Goal: Transaction & Acquisition: Purchase product/service

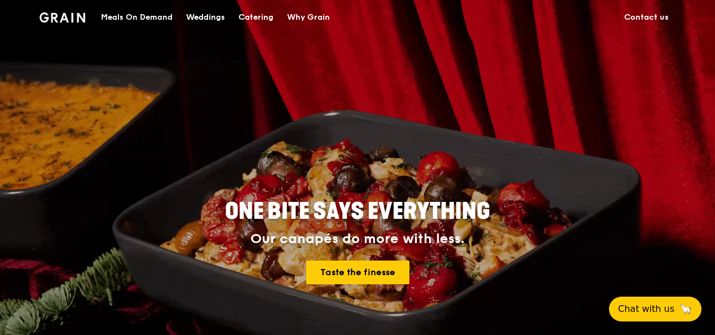
click at [695, 95] on div "ONE BITE SAYS EVERYTHING Our canapés do more with less. Taste the finesse" at bounding box center [357, 225] width 715 height 451
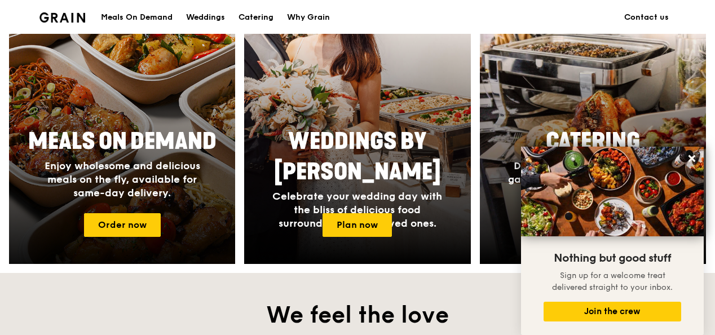
scroll to position [493, 0]
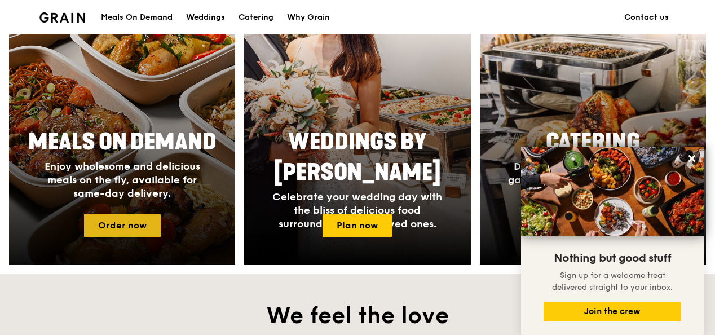
click at [129, 217] on link "Order now" at bounding box center [122, 226] width 77 height 24
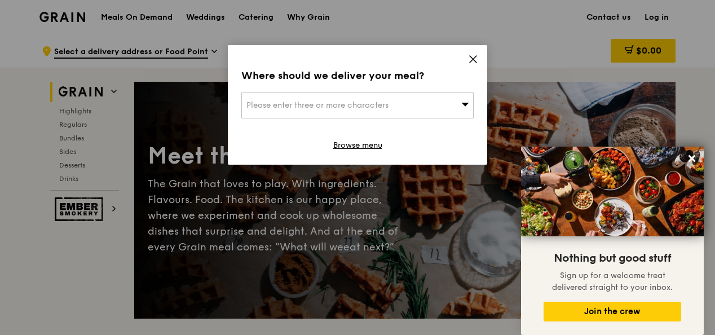
click at [470, 64] on span at bounding box center [473, 61] width 10 height 12
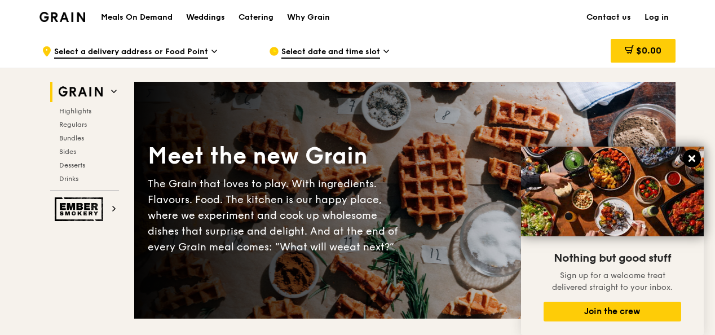
click at [693, 157] on icon at bounding box center [692, 158] width 7 height 7
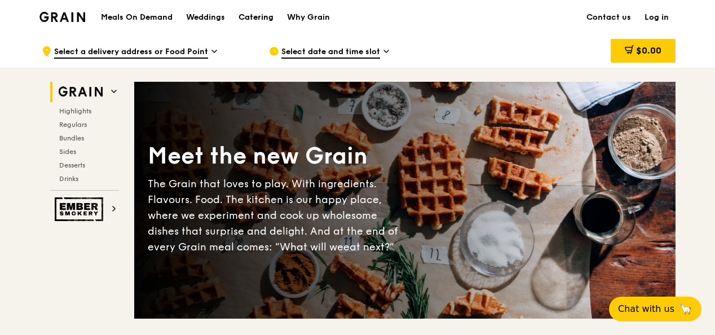
click at [256, 19] on div "Catering" at bounding box center [256, 18] width 35 height 34
click at [128, 17] on h1 "Meals On Demand" at bounding box center [137, 17] width 72 height 11
click at [129, 15] on h1 "Meals On Demand" at bounding box center [137, 17] width 72 height 11
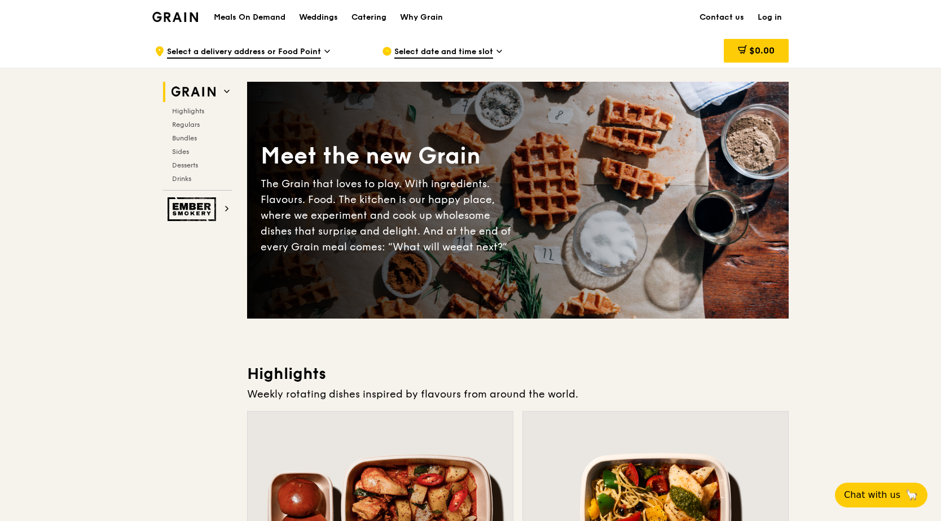
click at [200, 144] on div "Highlights Regulars Bundles Sides Desserts Drinks" at bounding box center [197, 145] width 69 height 77
click at [196, 137] on span "Bundles" at bounding box center [185, 138] width 27 height 8
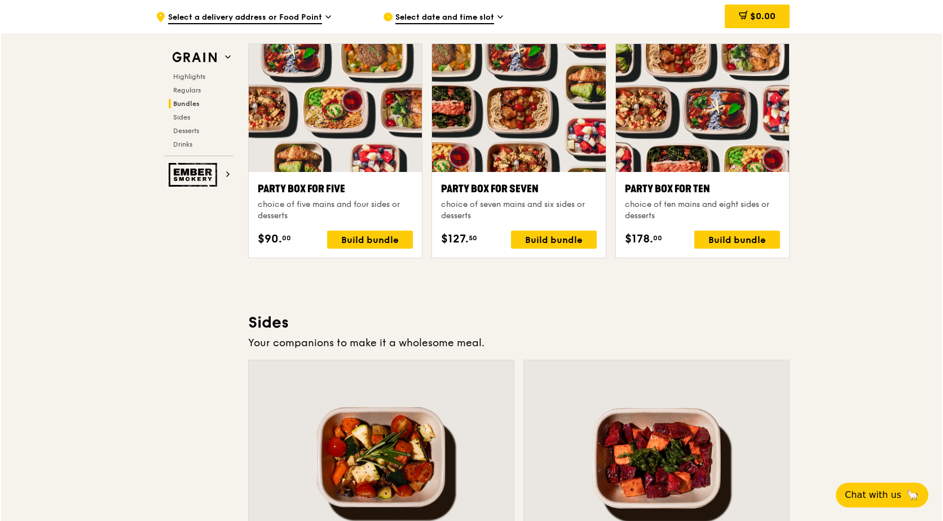
scroll to position [2189, 0]
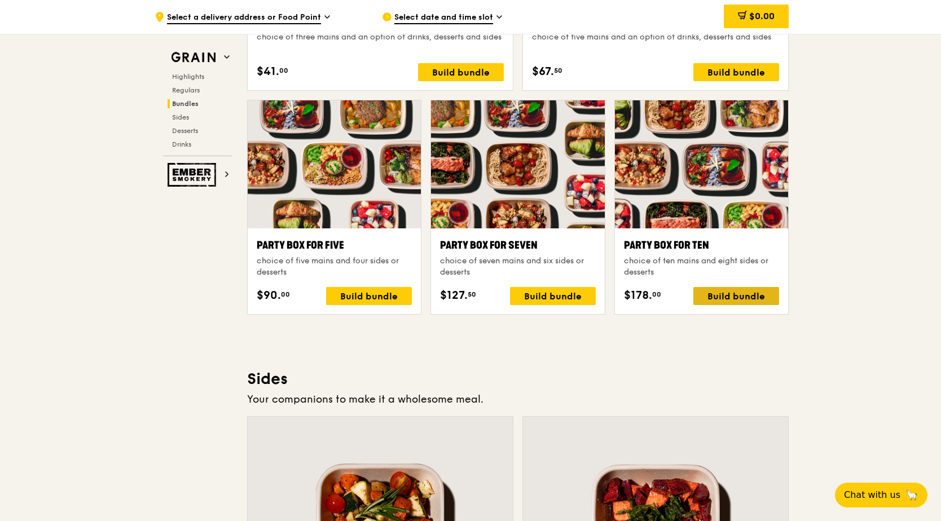
click at [715, 299] on div "Build bundle" at bounding box center [736, 296] width 86 height 18
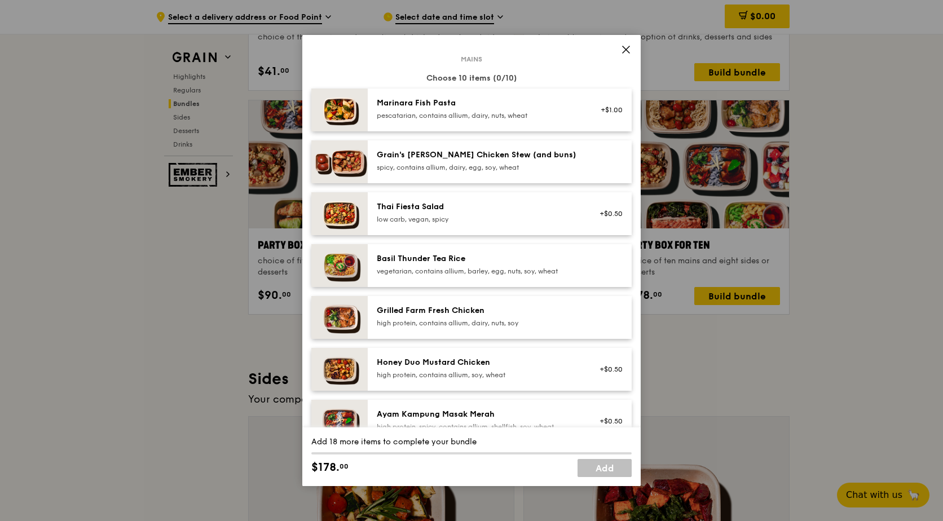
scroll to position [0, 0]
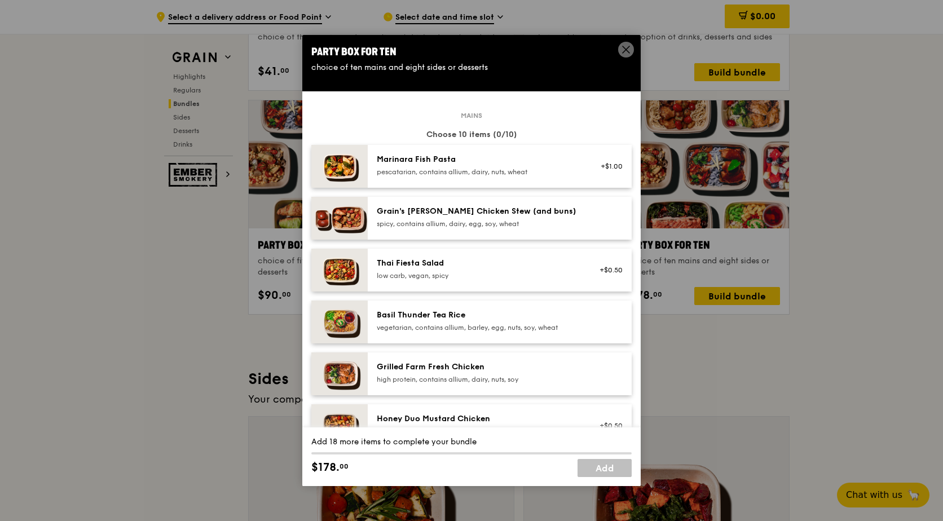
click at [501, 334] on div "Basil Thunder Tea Rice vegetarian, contains allium, barley, egg, nuts, soy, whe…" at bounding box center [478, 322] width 216 height 25
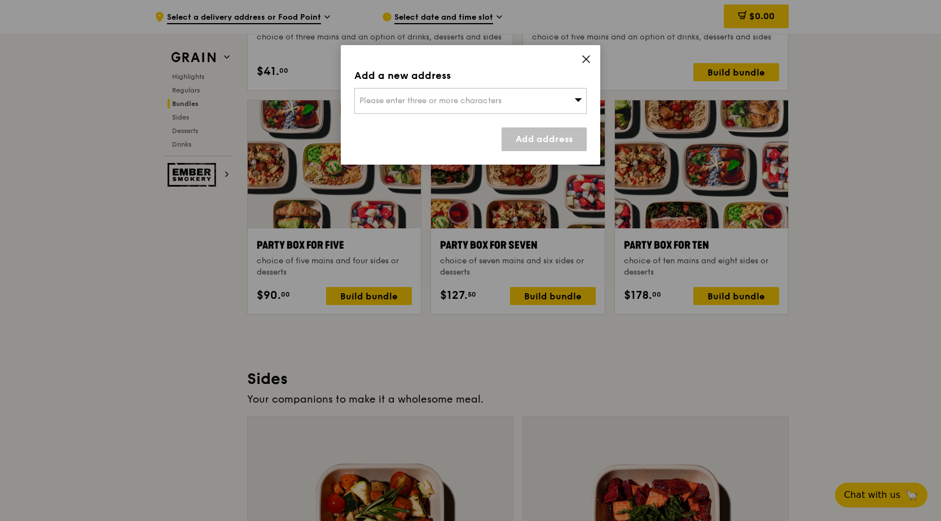
click at [580, 55] on div "Add a new address Please enter three or more characters Add address" at bounding box center [470, 105] width 259 height 120
click at [567, 98] on div "Please enter three or more characters" at bounding box center [470, 101] width 232 height 26
click at [582, 52] on div "Add a new address Please enter three or more characters Please enter 3 or more …" at bounding box center [470, 105] width 259 height 120
click at [588, 58] on icon at bounding box center [586, 59] width 7 height 7
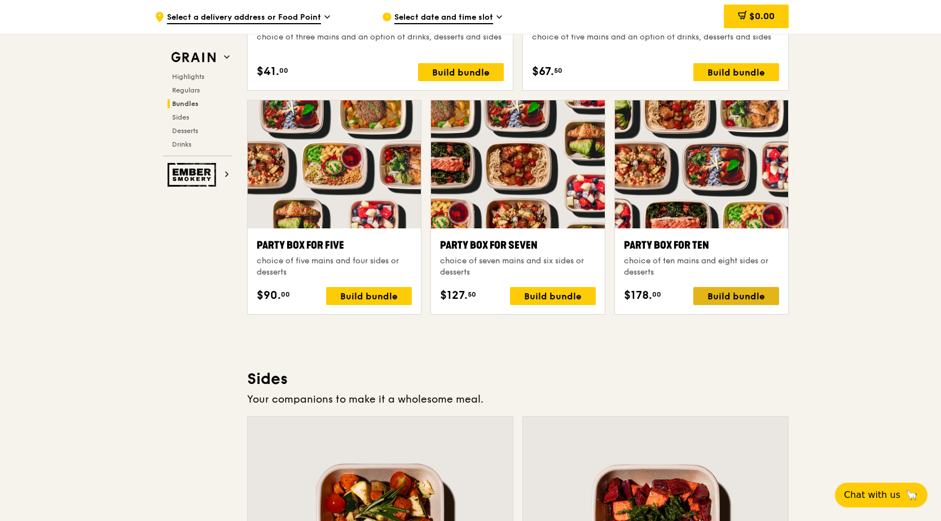
click at [715, 299] on div "Build bundle" at bounding box center [736, 296] width 86 height 18
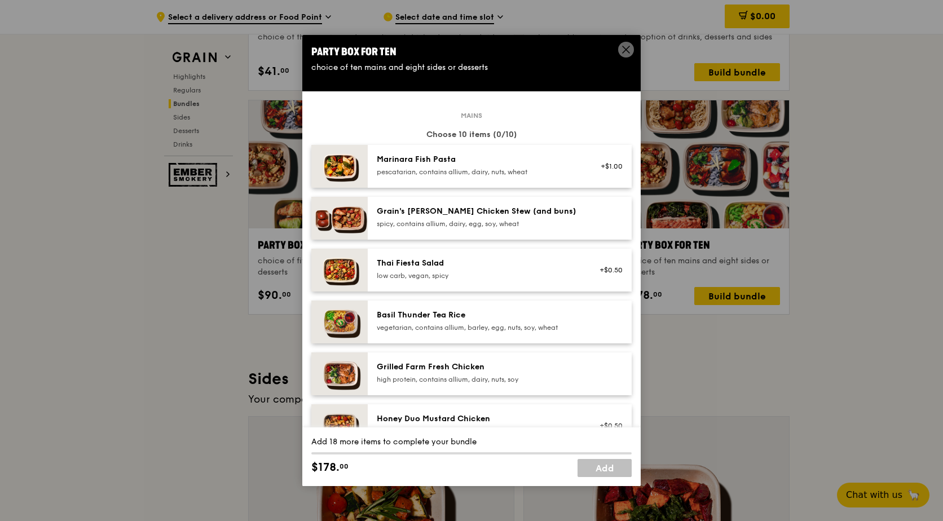
click at [434, 219] on div "Grain's [PERSON_NAME] Chicken Stew (and buns) spicy, contains allium, dairy, eg…" at bounding box center [478, 217] width 202 height 23
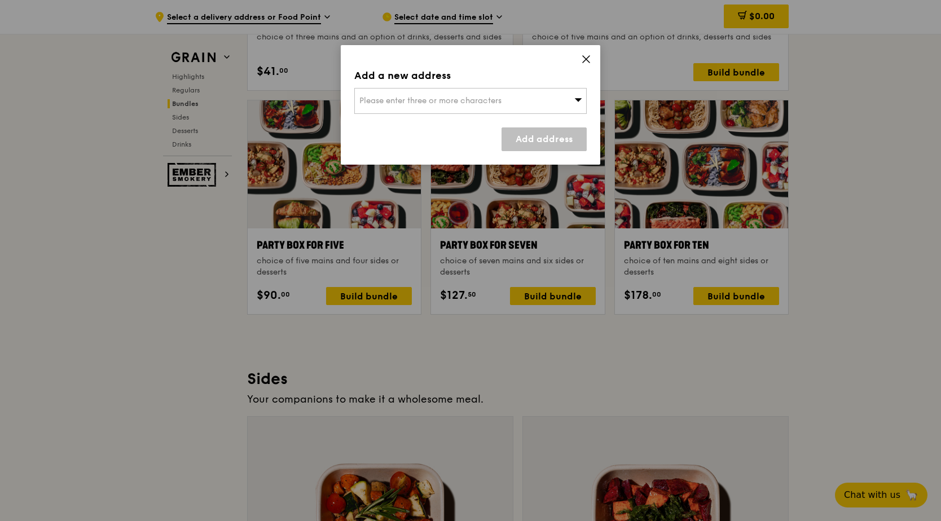
click at [519, 95] on div "Please enter three or more characters" at bounding box center [470, 101] width 232 height 26
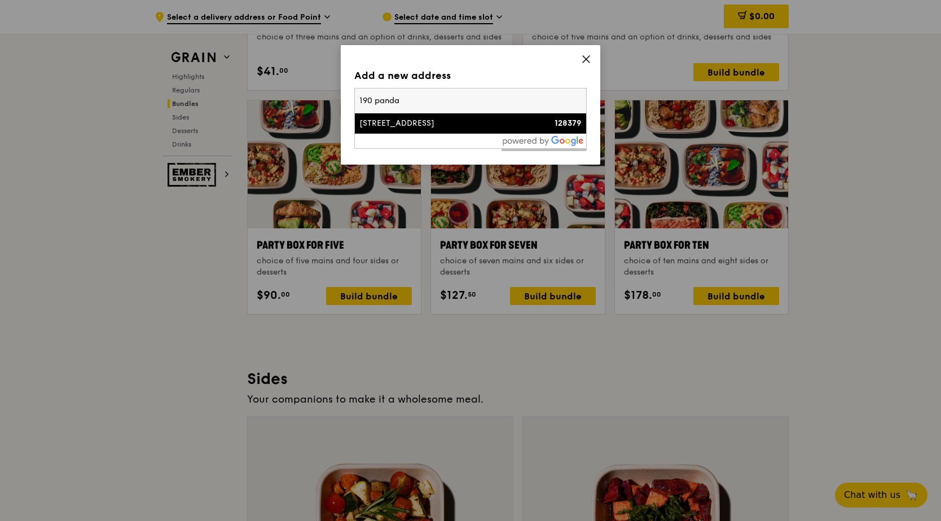
type input "190 panda"
click at [487, 122] on div "[STREET_ADDRESS]" at bounding box center [442, 123] width 167 height 11
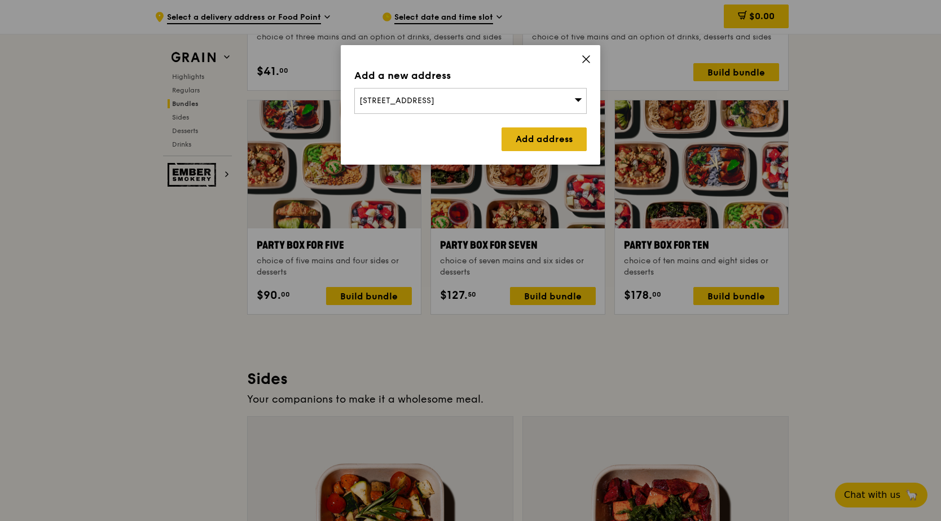
click at [529, 144] on link "Add address" at bounding box center [543, 139] width 85 height 24
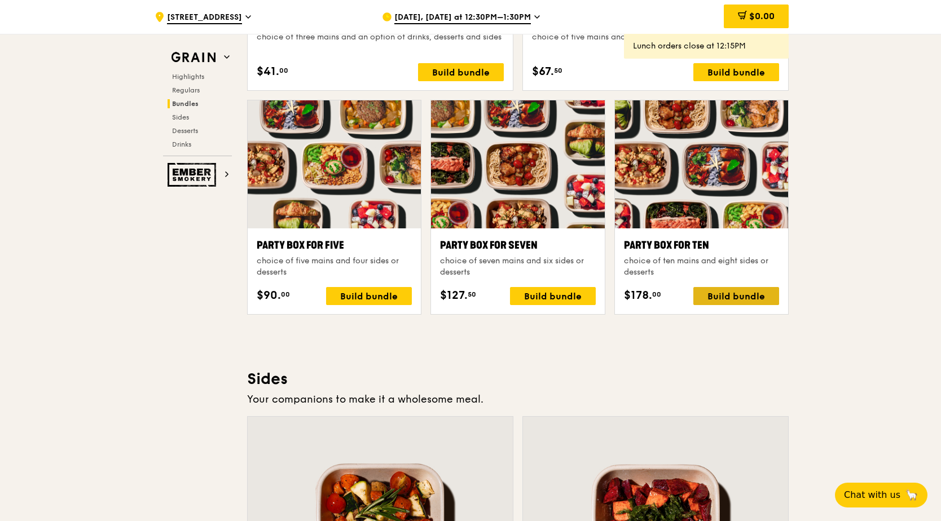
click at [715, 296] on div "Build bundle" at bounding box center [736, 296] width 86 height 18
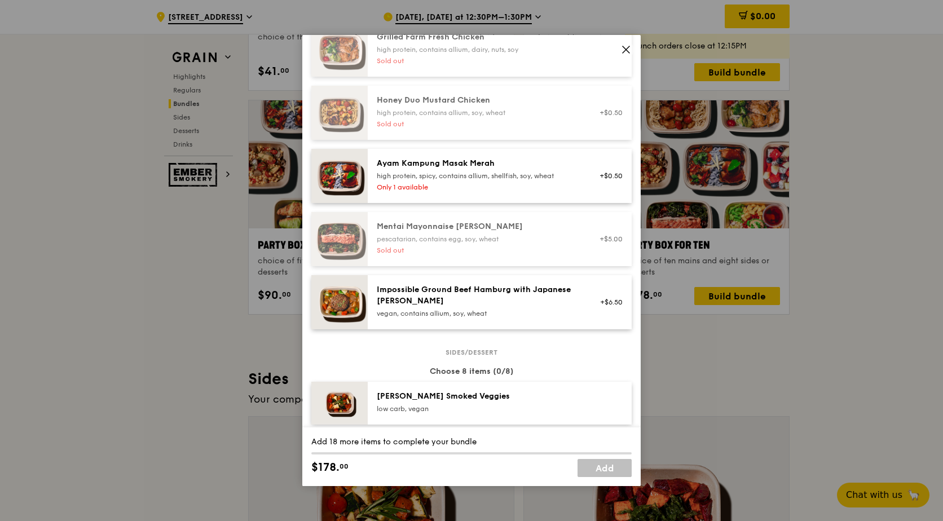
scroll to position [346, 0]
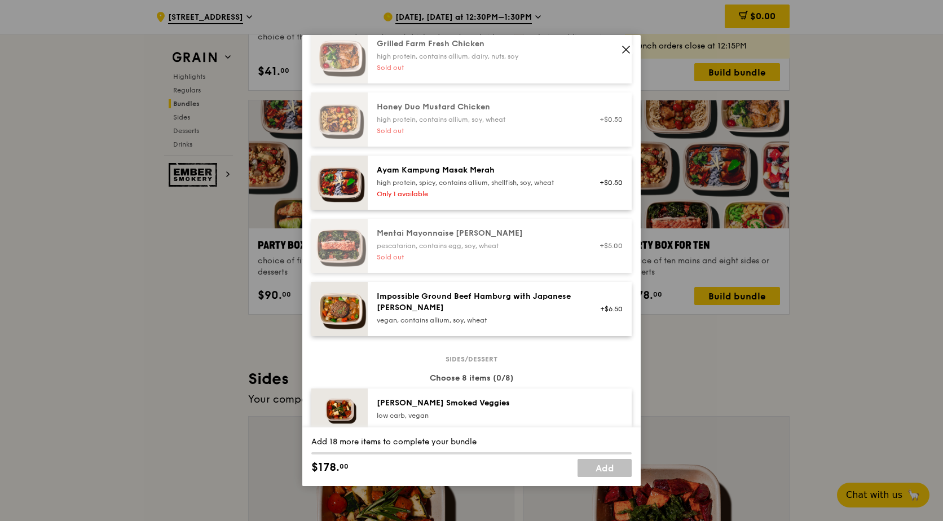
click at [433, 245] on div "pescatarian, contains egg, soy, wheat" at bounding box center [478, 245] width 202 height 9
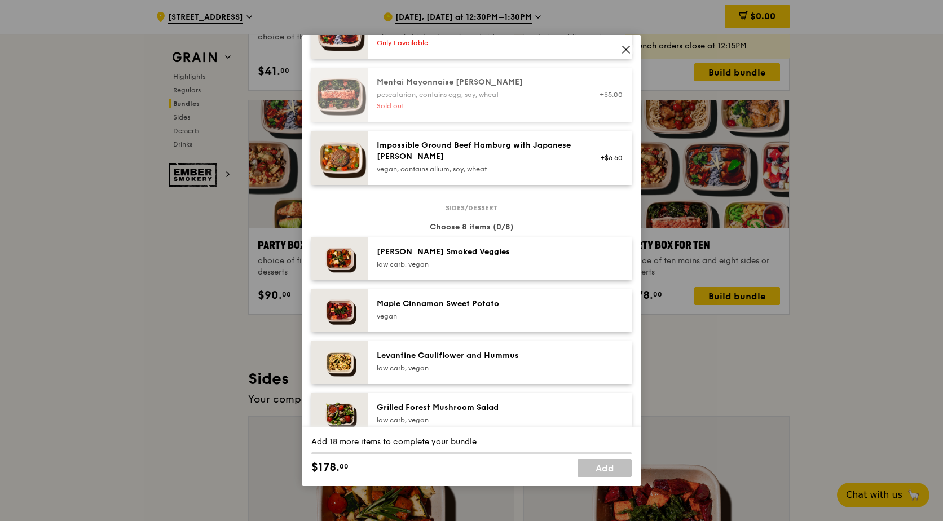
scroll to position [515, 0]
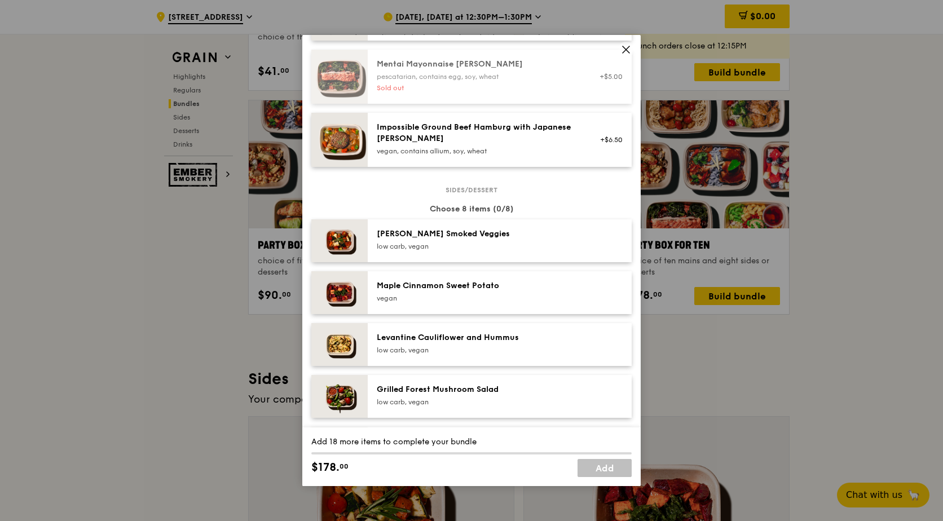
click at [468, 237] on div "[PERSON_NAME] Smoked Veggies" at bounding box center [478, 233] width 202 height 11
click at [597, 240] on link "Remove" at bounding box center [610, 244] width 26 height 8
click at [597, 240] on div at bounding box center [607, 240] width 43 height 25
click at [597, 240] on link "Remove" at bounding box center [610, 244] width 26 height 8
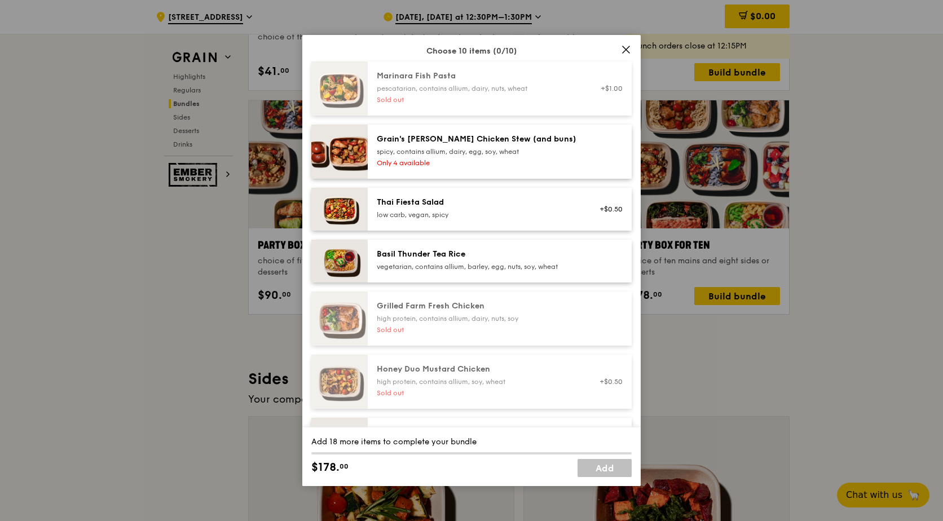
scroll to position [64, 0]
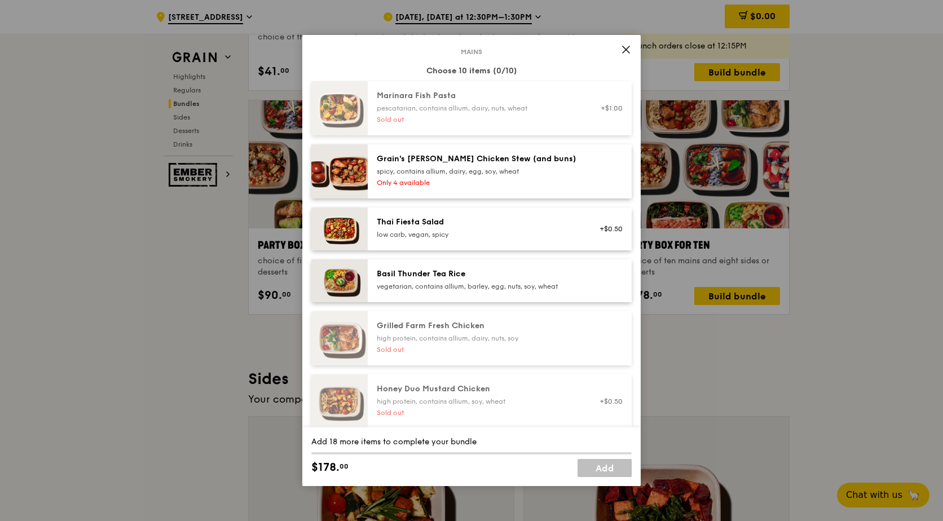
click at [625, 44] on span at bounding box center [626, 50] width 16 height 16
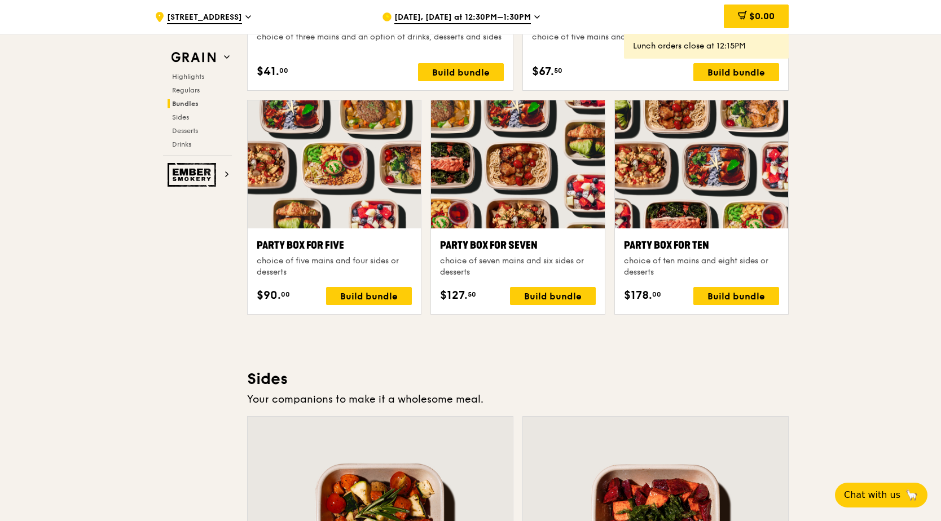
click at [534, 17] on icon at bounding box center [537, 17] width 6 height 10
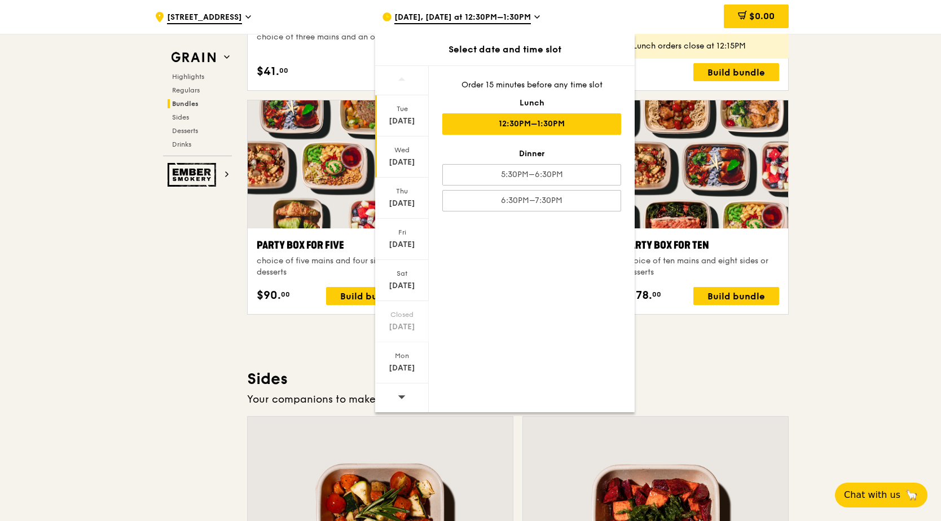
click at [404, 156] on div "[DATE]" at bounding box center [402, 156] width 54 height 41
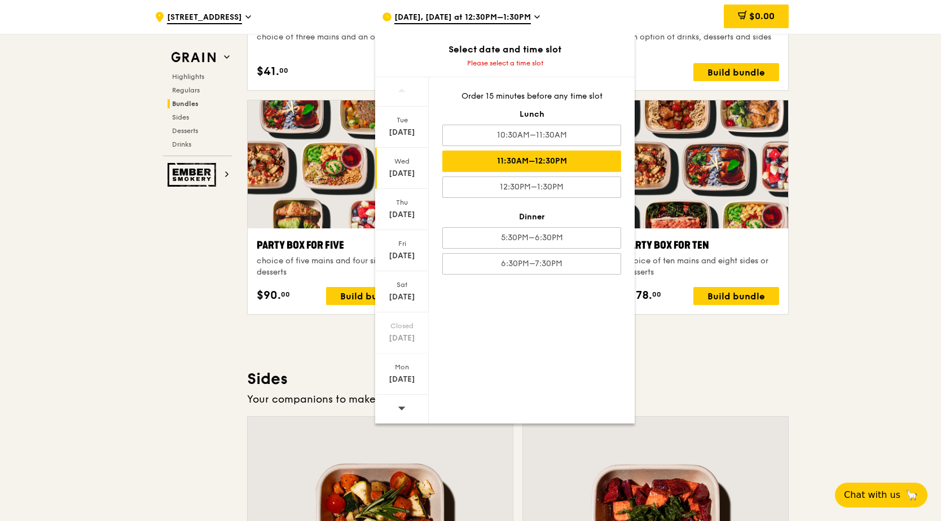
click at [532, 164] on div "11:30AM–12:30PM" at bounding box center [531, 161] width 179 height 21
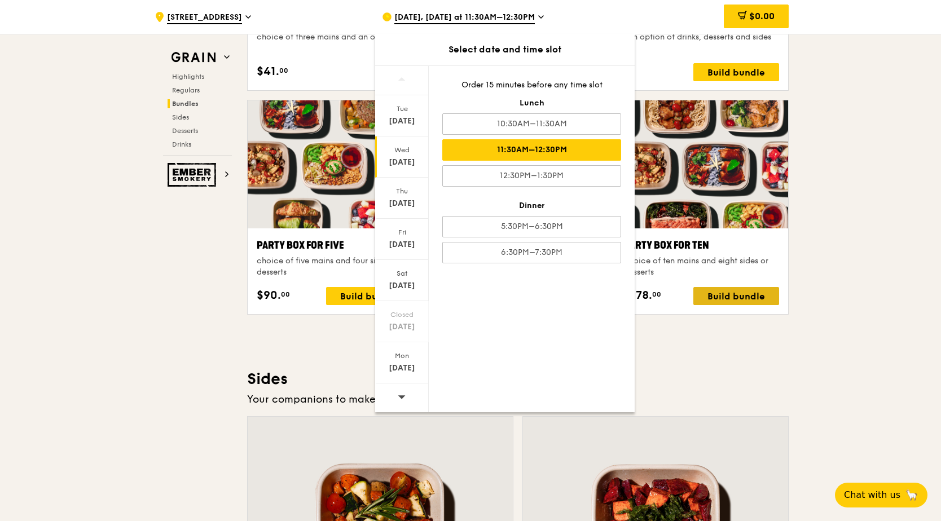
click at [715, 301] on div "Build bundle" at bounding box center [736, 296] width 86 height 18
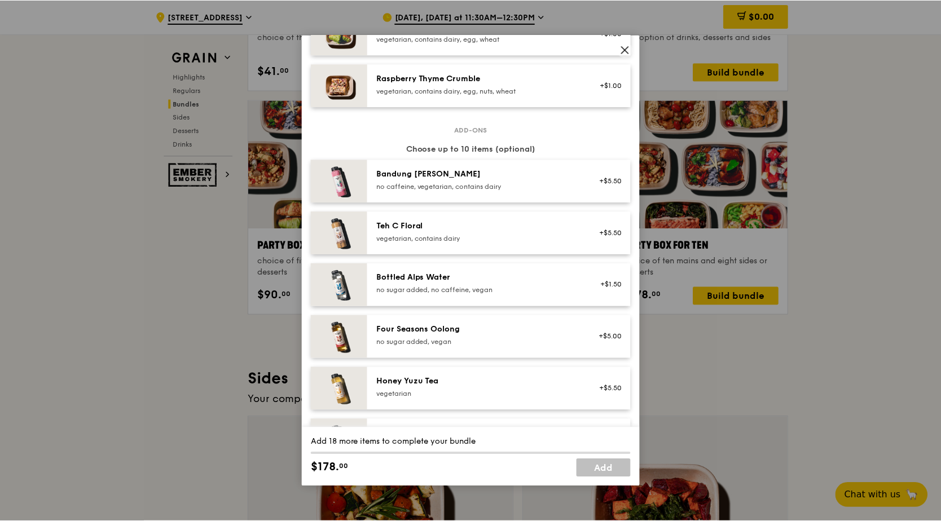
scroll to position [1072, 0]
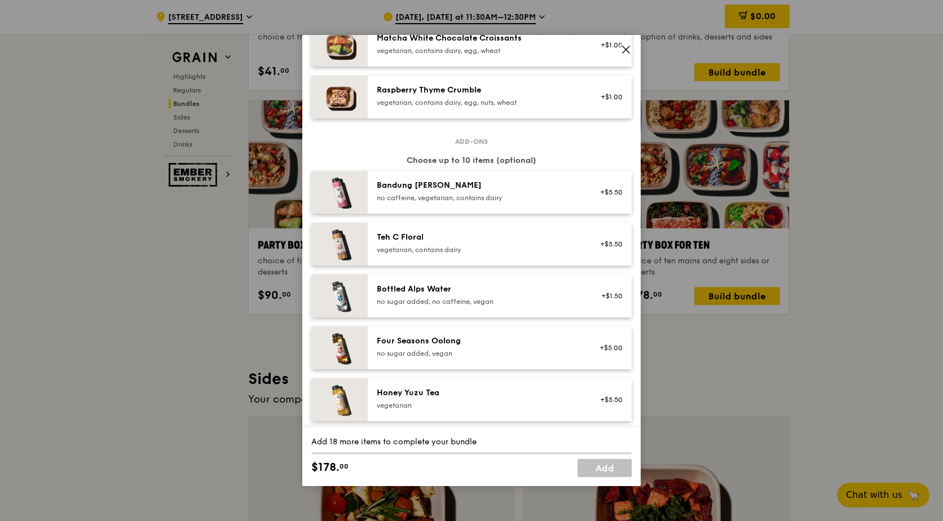
click at [626, 44] on span at bounding box center [626, 50] width 16 height 16
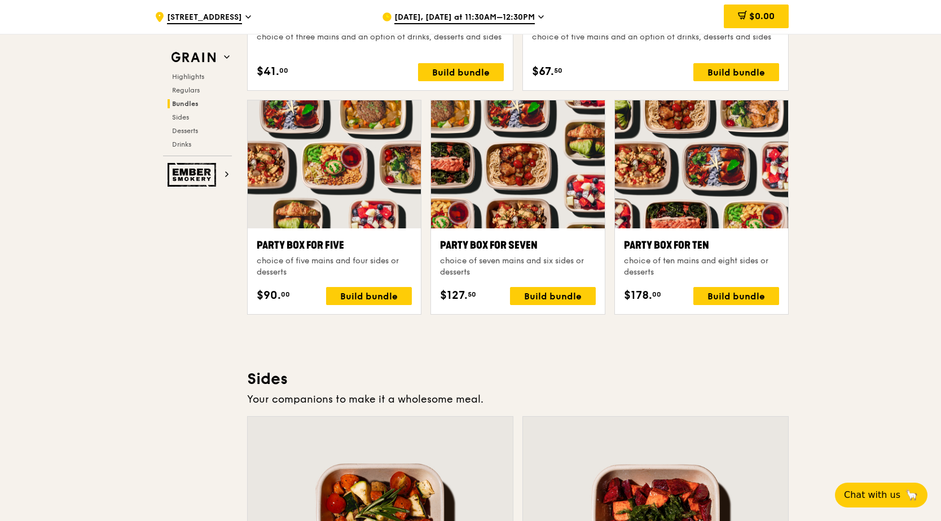
scroll to position [1963, 0]
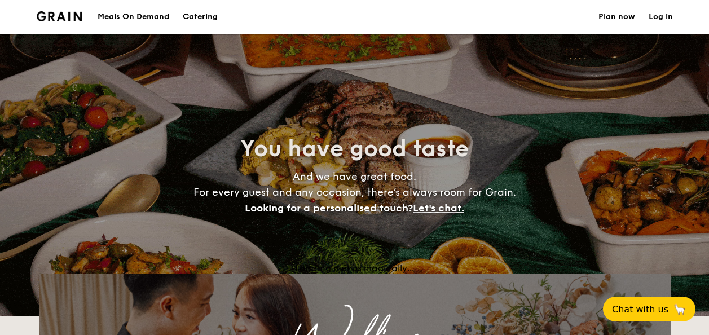
select select
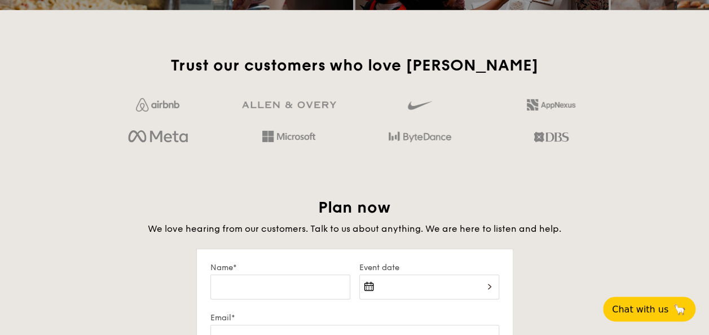
scroll to position [1635, 0]
